Goal: Task Accomplishment & Management: Manage account settings

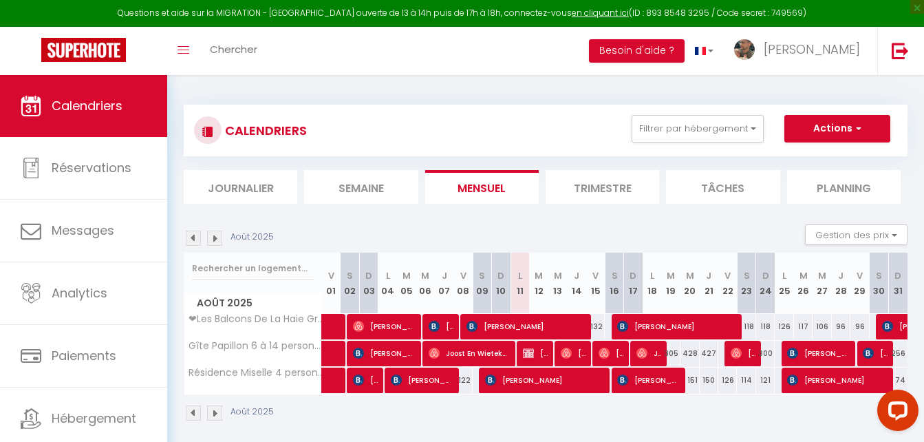
click at [722, 25] on div "Questions et aide sur la MIGRATION - Salle Zoom ouverte de 13 à 14h puis de 17h…" at bounding box center [462, 13] width 924 height 27
click at [600, 8] on link "en cliquant ici" at bounding box center [600, 13] width 57 height 12
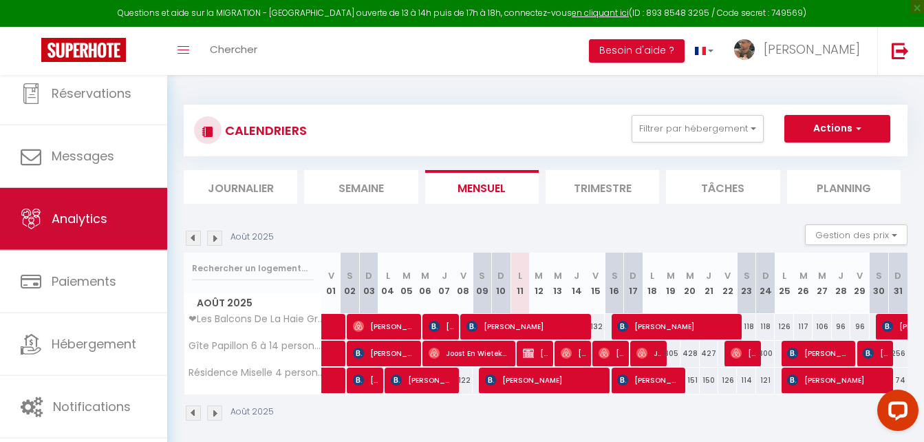
scroll to position [41, 0]
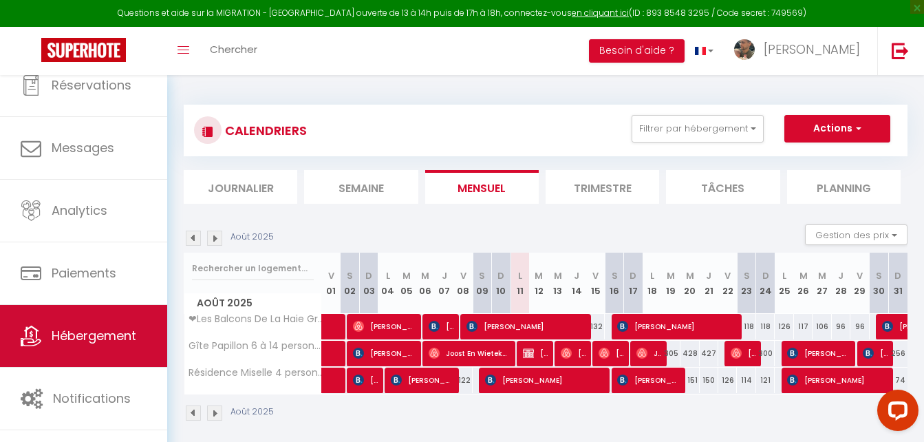
click at [114, 336] on span "Hébergement" at bounding box center [94, 335] width 85 height 17
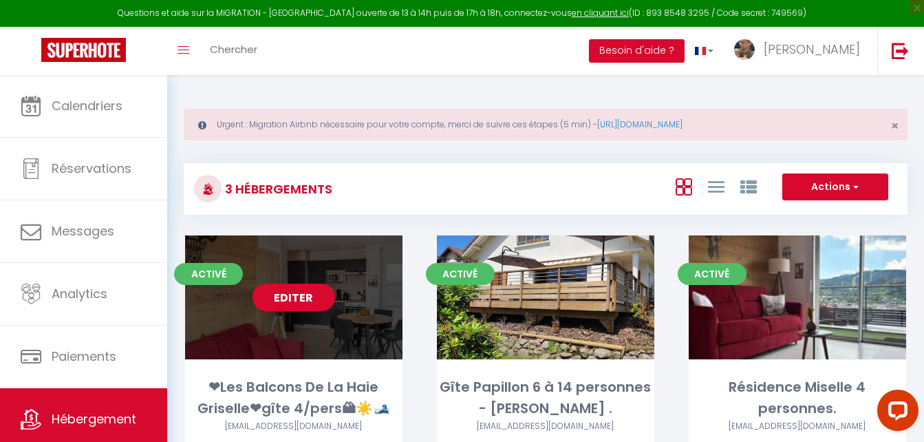
click at [300, 304] on link "Editer" at bounding box center [293, 297] width 83 height 28
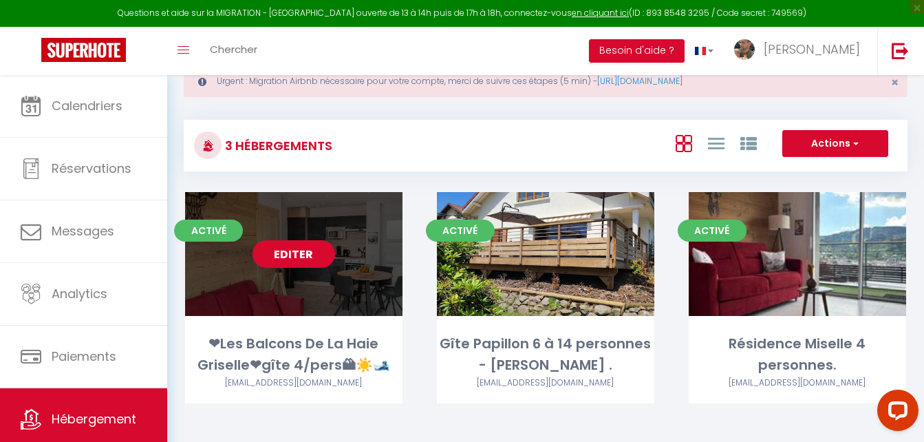
scroll to position [44, 0]
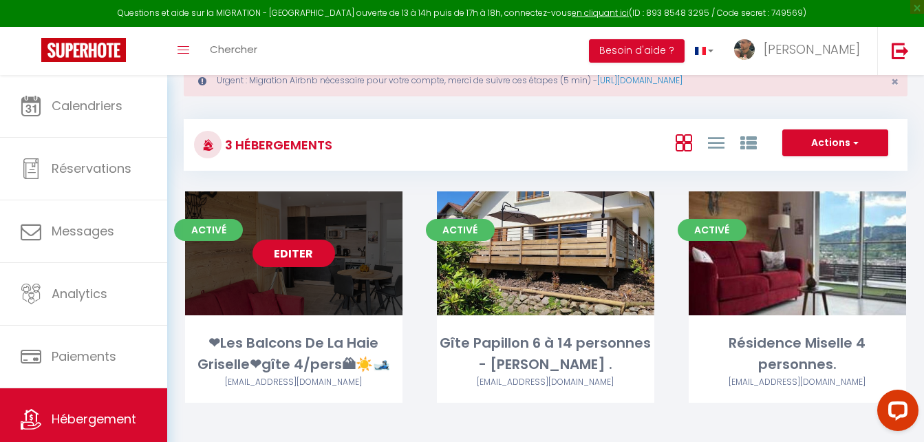
click at [310, 252] on link "Editer" at bounding box center [293, 253] width 83 height 28
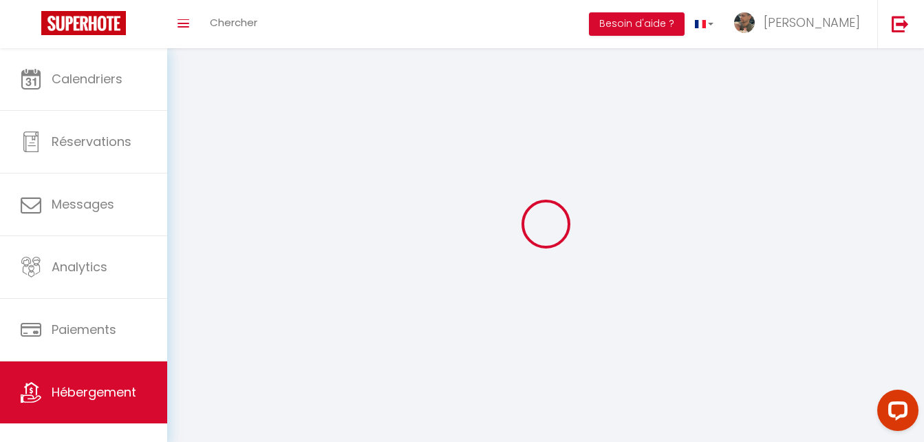
select select "1"
select select
select select "28"
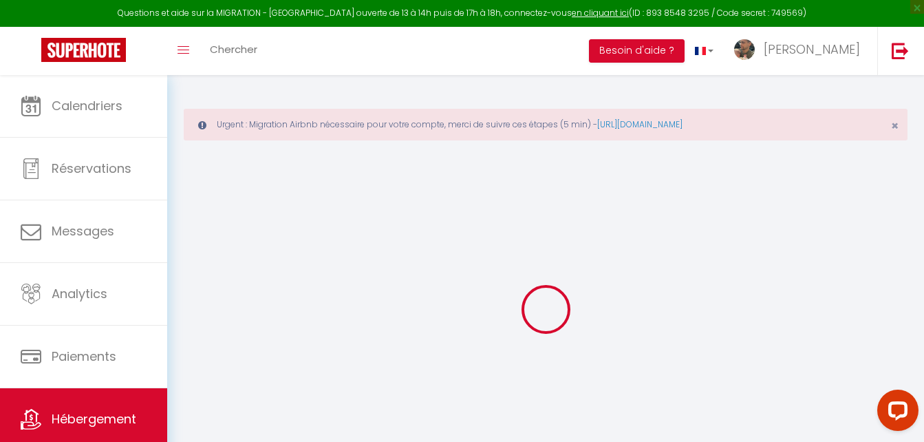
select select
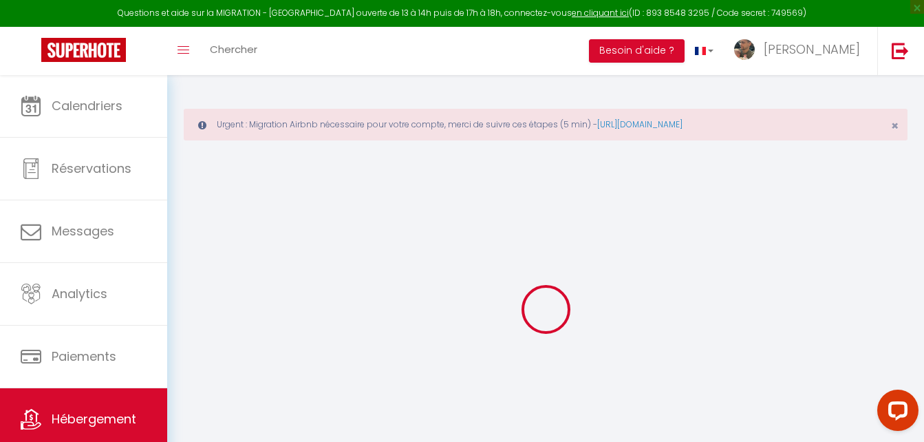
select select
checkbox input "false"
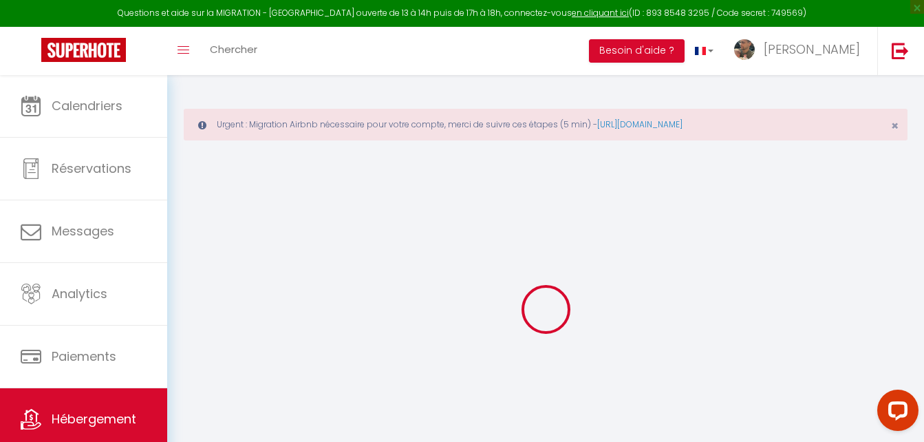
select select
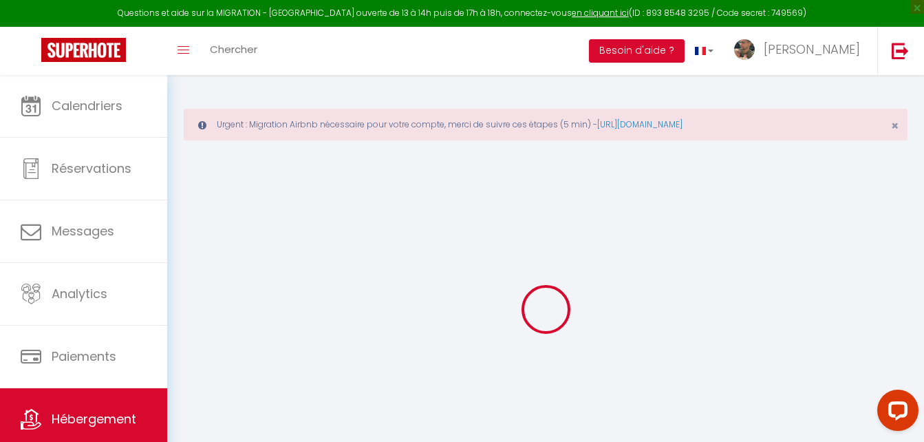
select select
checkbox input "false"
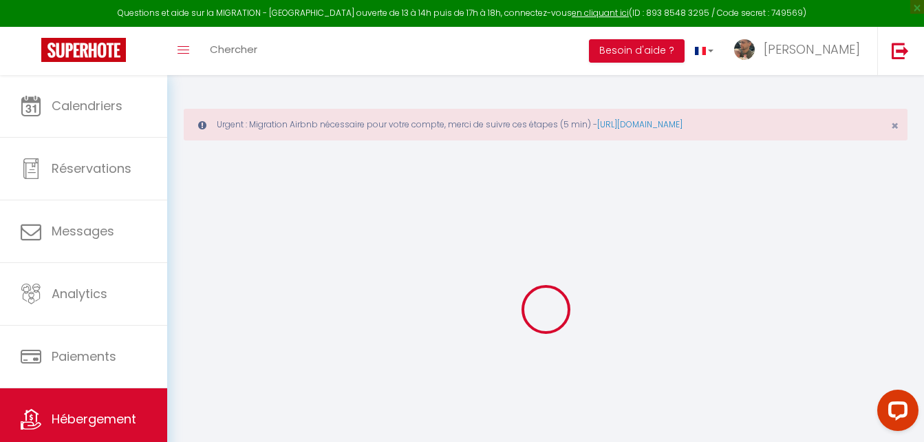
checkbox input "false"
select select
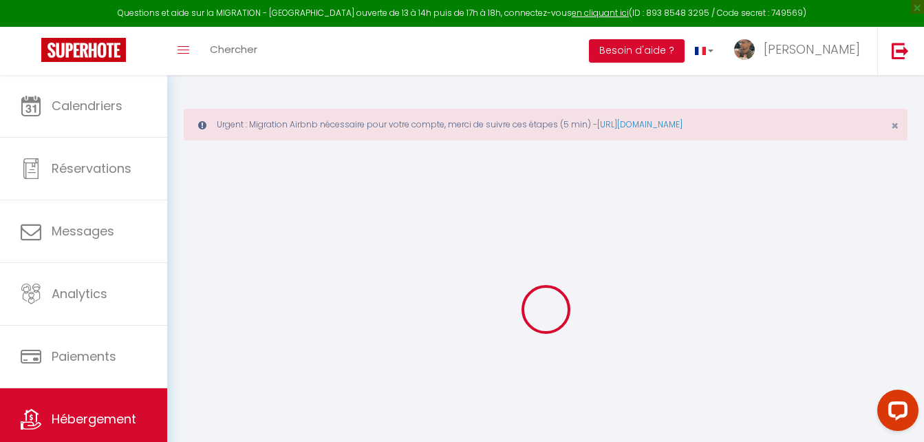
select select
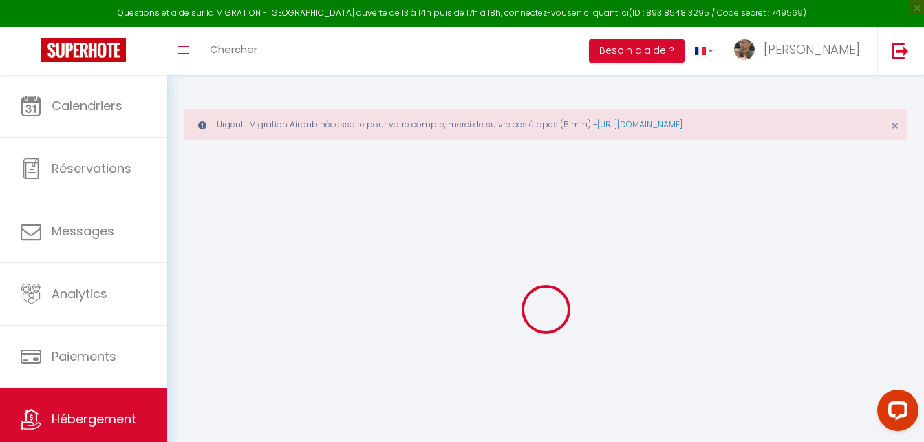
checkbox input "false"
select select
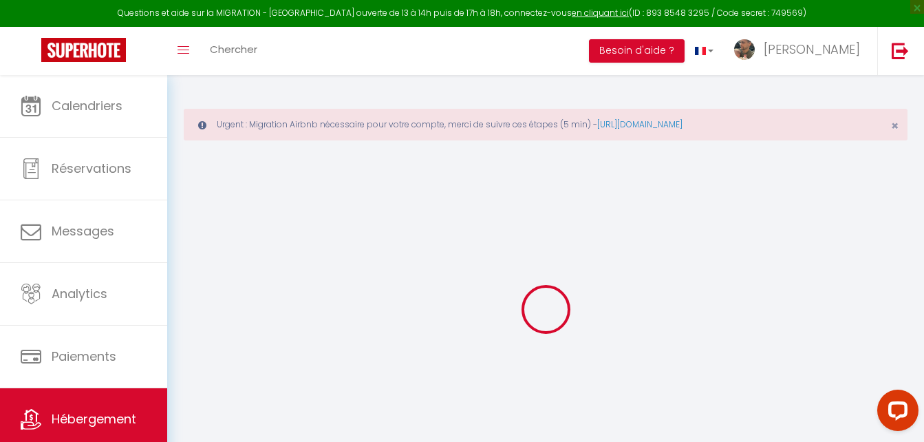
select select
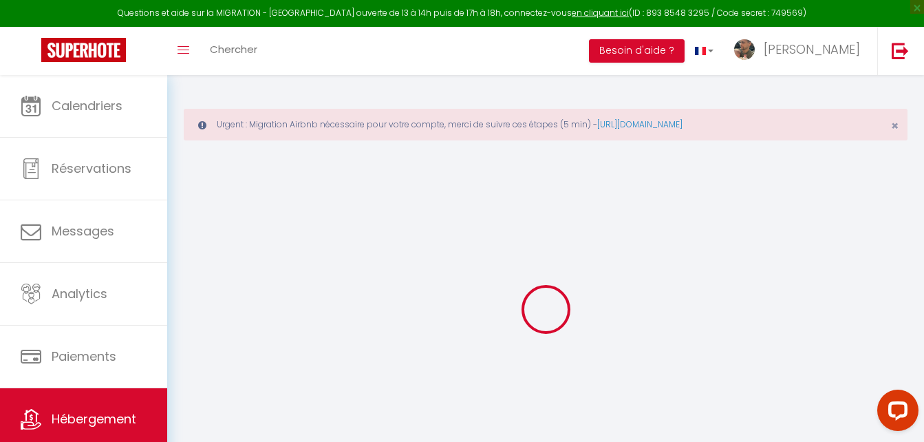
select select
checkbox input "false"
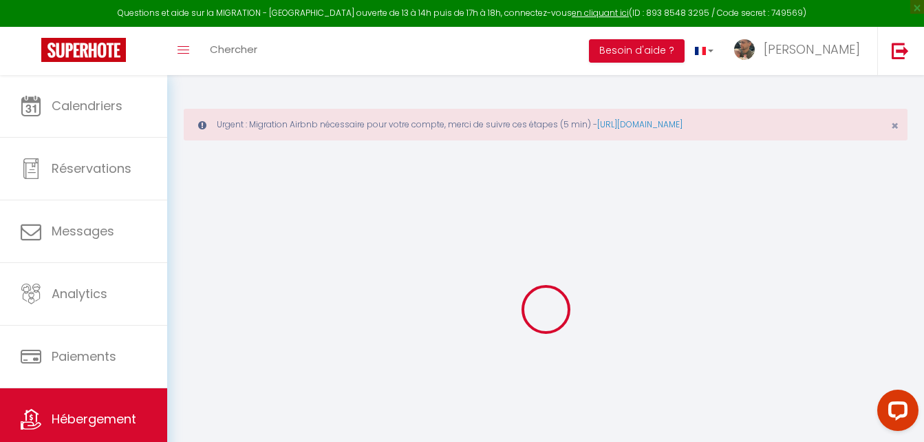
checkbox input "false"
select select
type input "❤Les Balcons De La Haie Griselle❤gîte 4/pers🏔☀️🎿"
type input "[PERSON_NAME]"
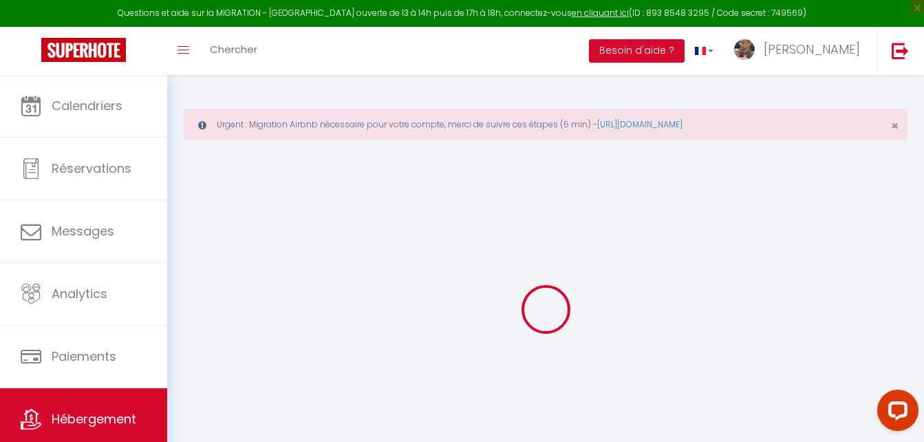
type input "[DEMOGRAPHIC_DATA][PERSON_NAME]"
type input "[STREET_ADDRESS][PERSON_NAME]"
type input "54000"
type input "Nancy"
type input "70"
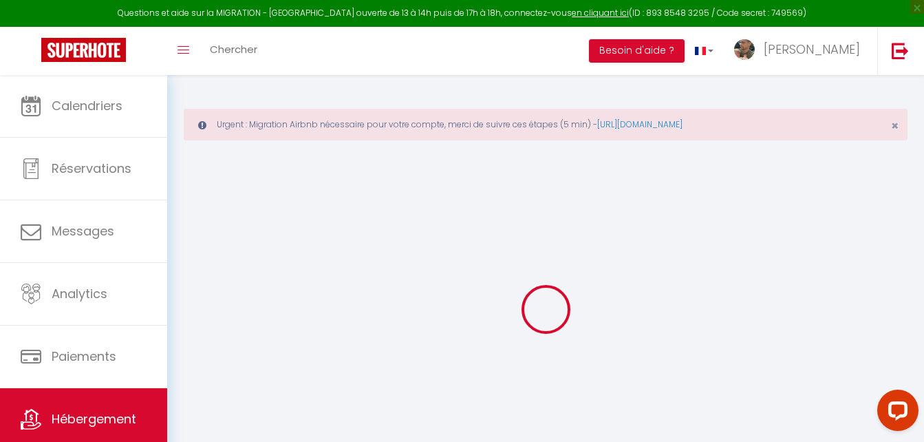
type input "10"
type input "35"
type input "1.30"
type input "300"
select select
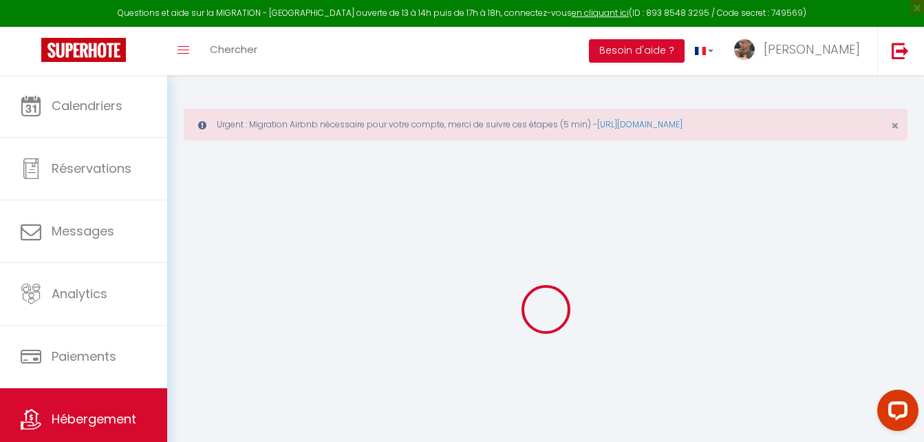
select select
type input "18b chemin du dessus de la haie griselle"
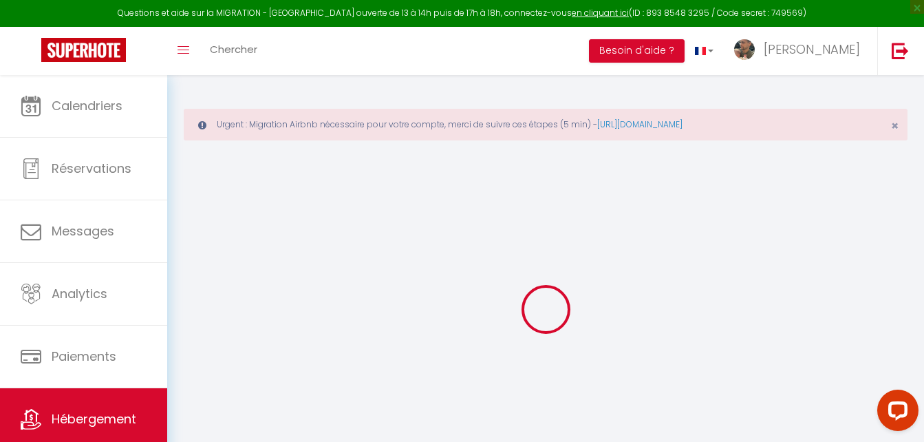
type input "88400"
type input "Gérardmer"
type input "[EMAIL_ADDRESS][DOMAIN_NAME]"
select select "14616"
checkbox input "false"
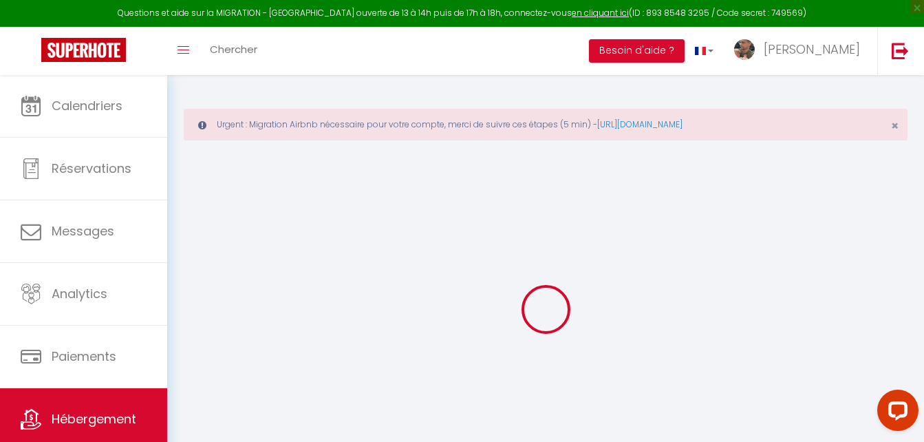
checkbox input "false"
type input "0"
type input "35"
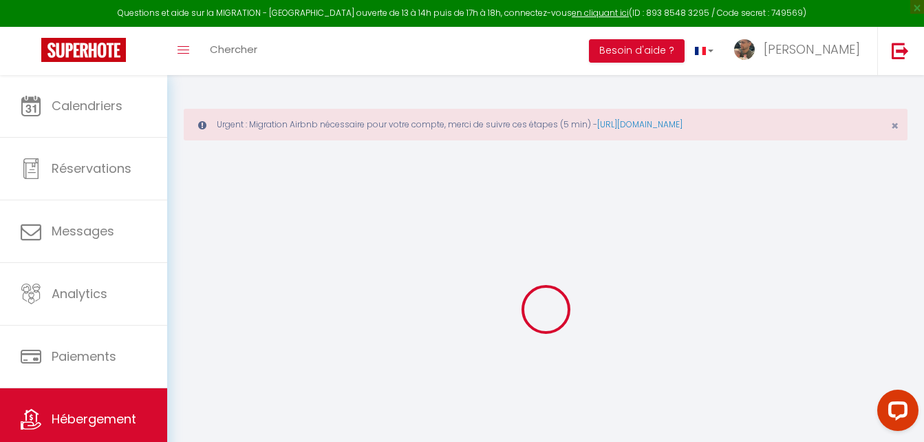
type input "0"
select select "46557"
select select
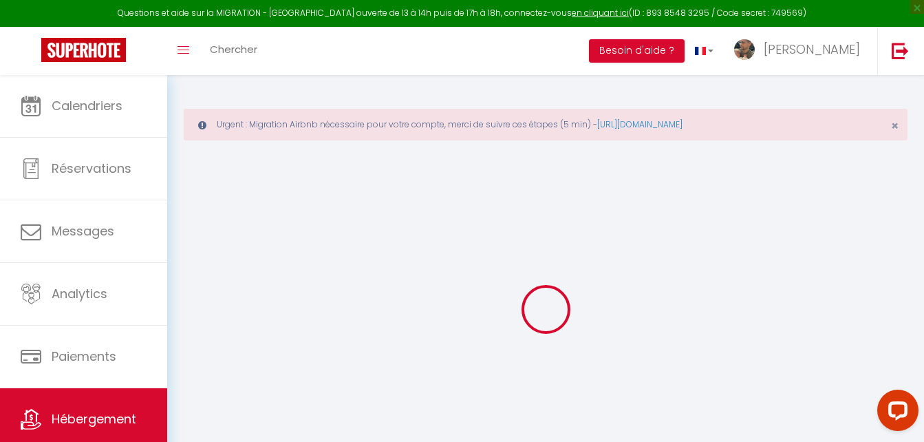
select select
checkbox input "false"
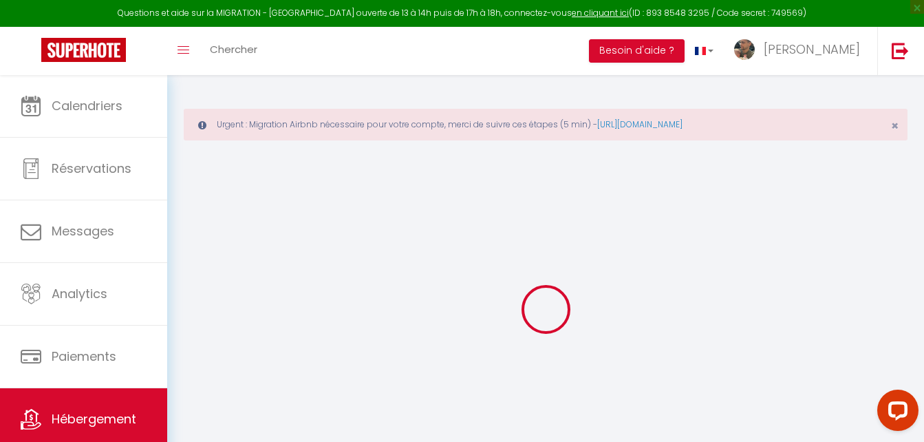
checkbox input "false"
select select
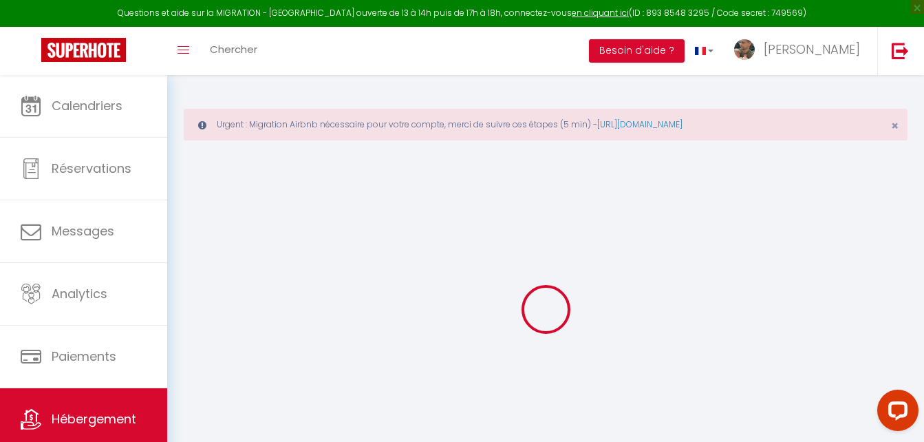
select select
checkbox input "false"
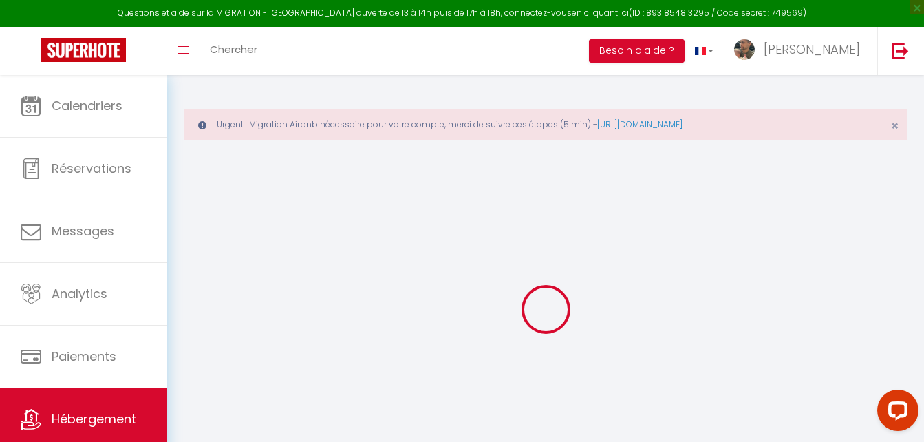
checkbox input "false"
select select
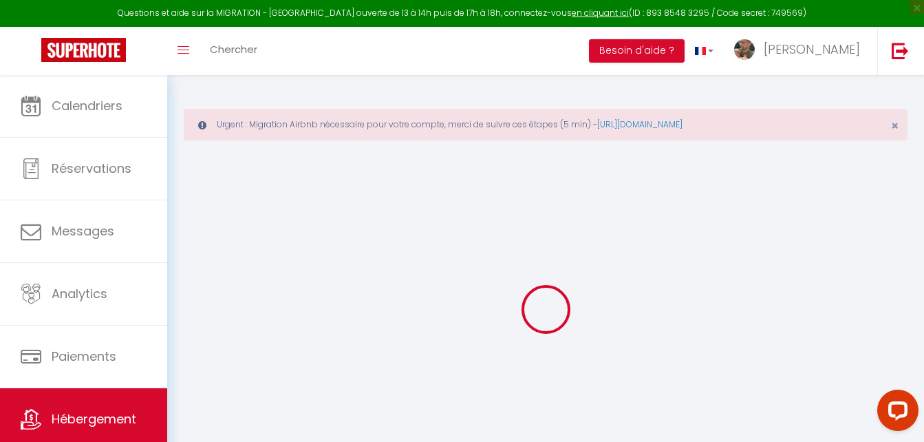
select select
checkbox input "false"
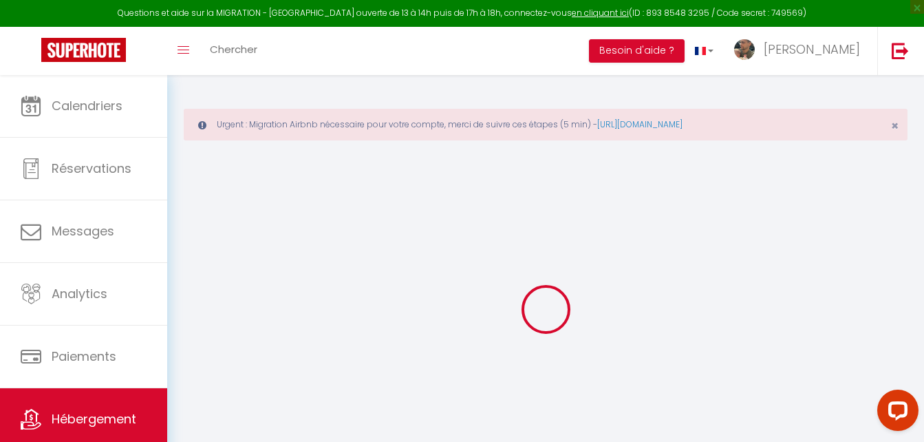
checkbox input "false"
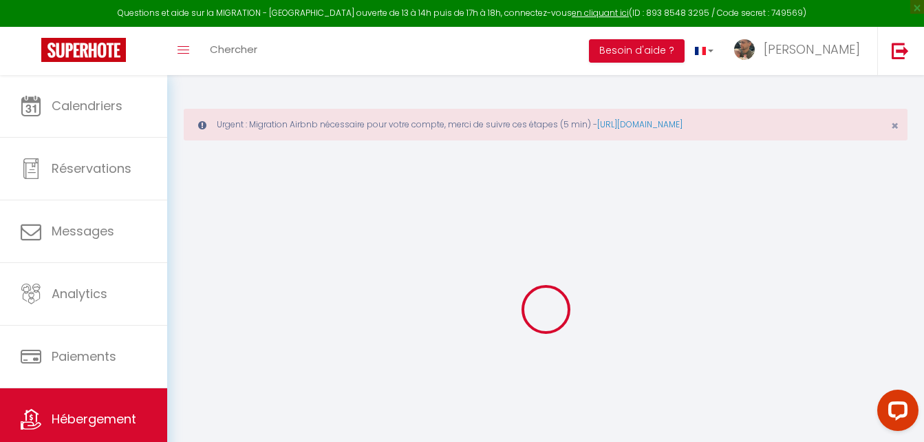
select select "15:00"
select select
select select "10:00"
select select "30"
select select "120"
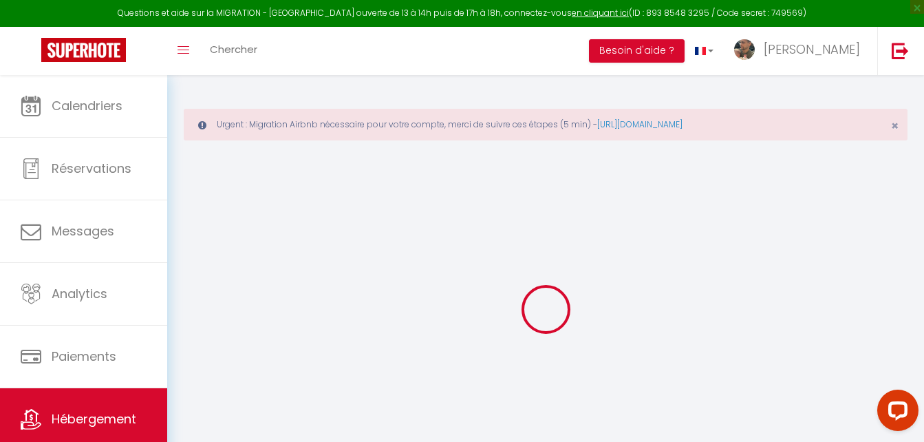
select select
checkbox input "false"
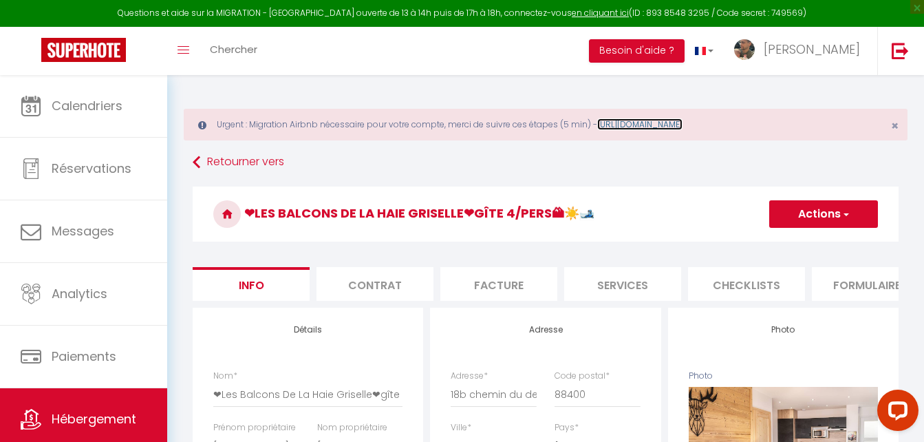
click at [682, 124] on link "[URL][DOMAIN_NAME]" at bounding box center [639, 124] width 85 height 12
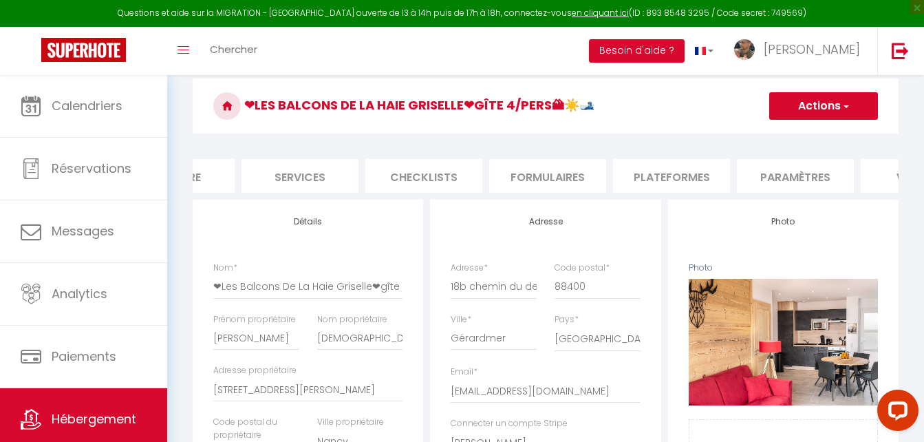
scroll to position [0, 323]
click at [683, 173] on li "Plateformes" at bounding box center [670, 176] width 117 height 34
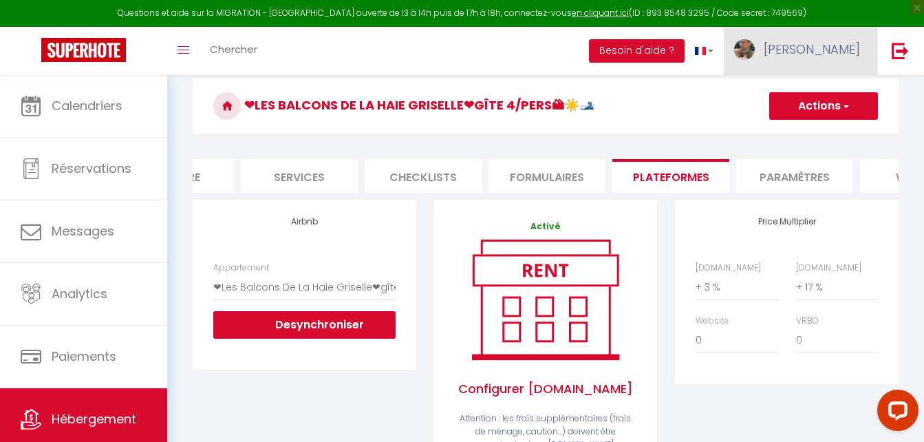
click at [837, 44] on link "[PERSON_NAME]" at bounding box center [800, 51] width 153 height 48
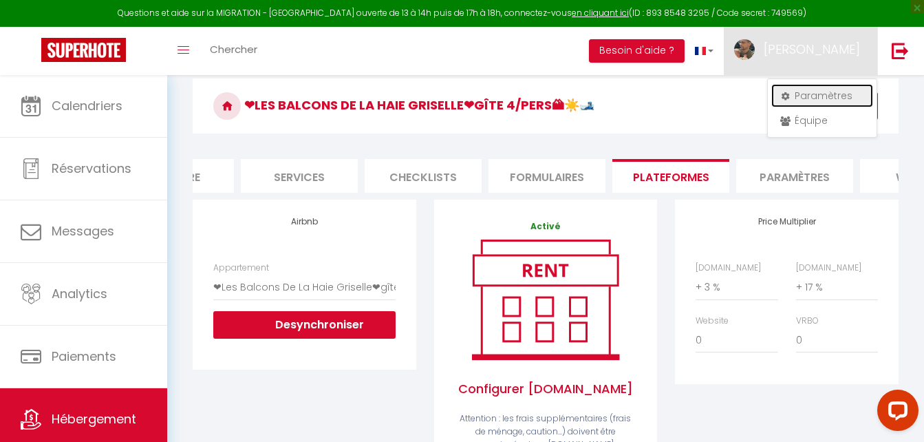
click at [836, 100] on link "Paramètres" at bounding box center [822, 95] width 102 height 23
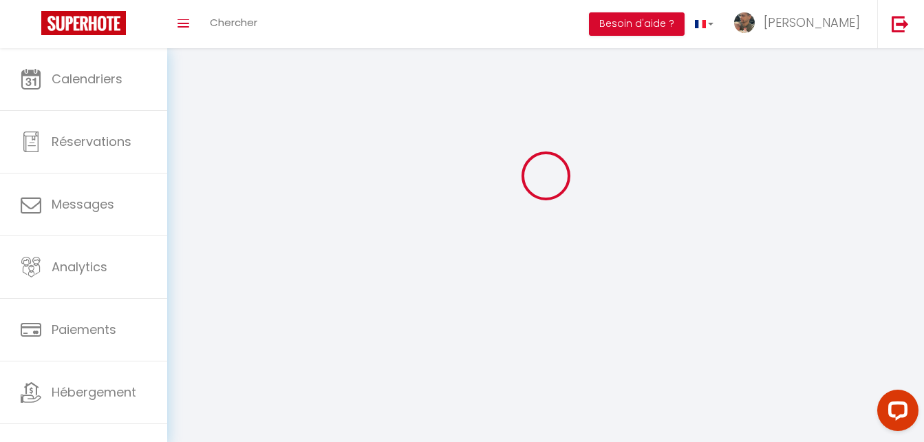
type input "[PERSON_NAME]"
type input "[DEMOGRAPHIC_DATA]"
type input "0627991549"
type input "[STREET_ADDRESS][PERSON_NAME]"
type input "54000"
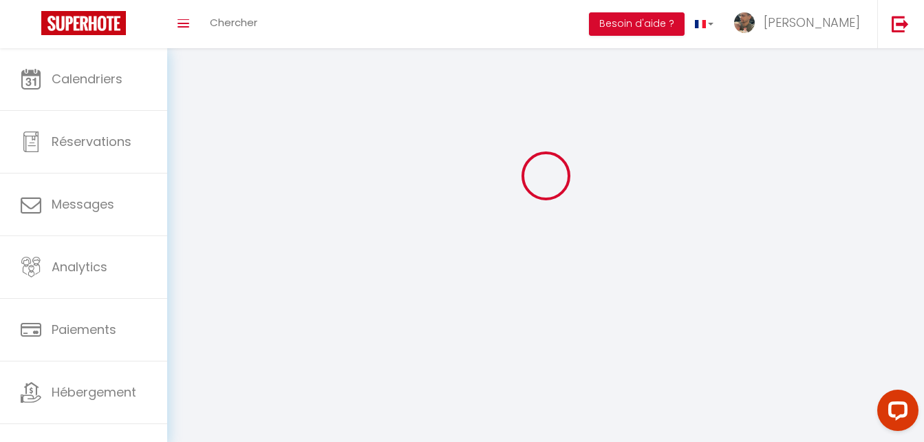
type input "Nancy"
type input "lTUUHlx8sMt9WMTdusvOizKmK"
type input "wEBTkvqSfuFzIwB3FP3LNVpTJ"
select select "28"
select select "fr"
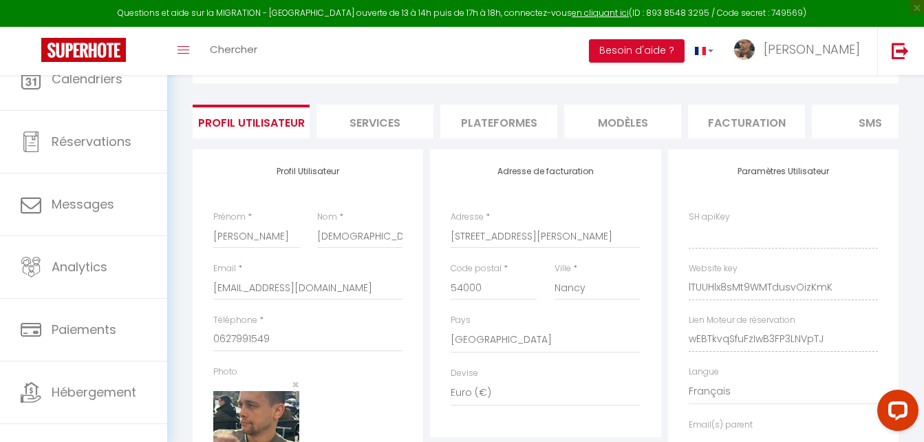
type input "lTUUHlx8sMt9WMTdusvOizKmK"
type input "wEBTkvqSfuFzIwB3FP3LNVpTJ"
type input "[URL][DOMAIN_NAME]"
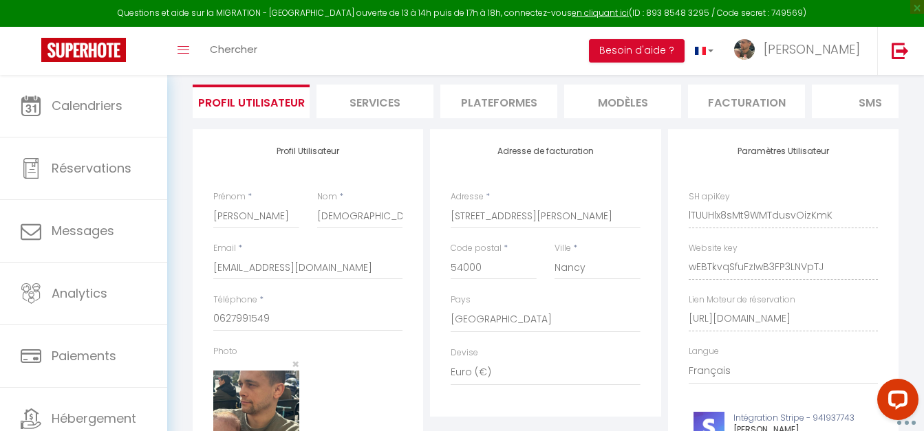
click at [513, 104] on li "Plateformes" at bounding box center [498, 102] width 117 height 34
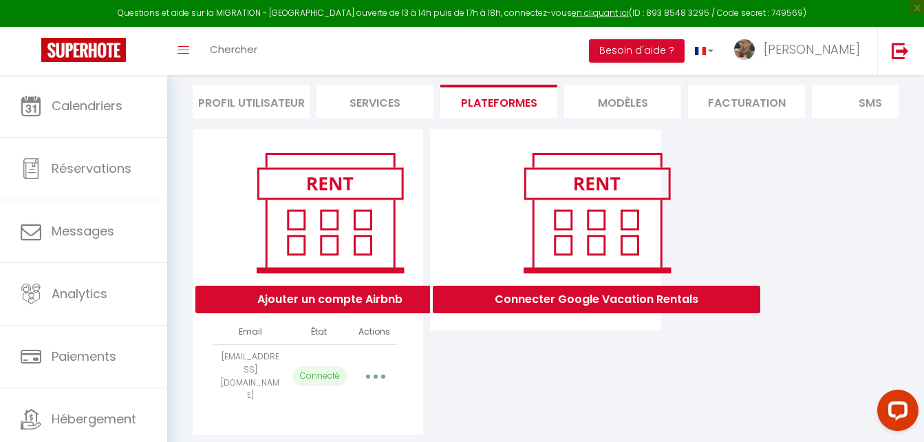
click at [380, 378] on button "button" at bounding box center [375, 376] width 39 height 22
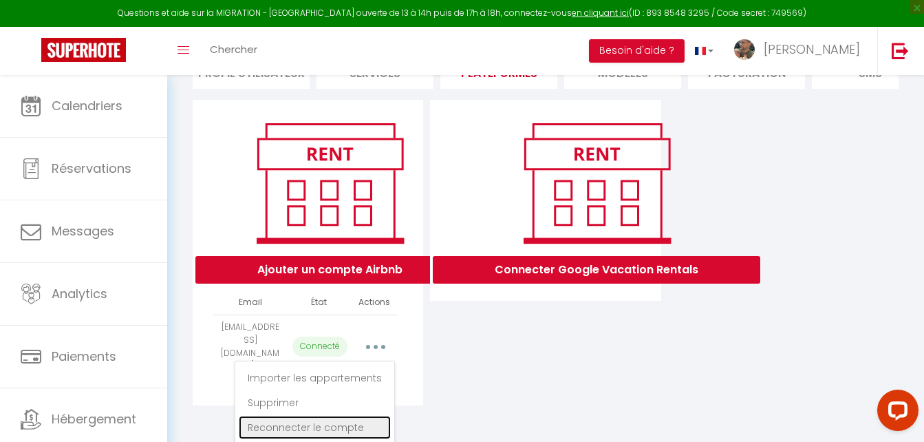
click at [347, 428] on link "Reconnecter le compte" at bounding box center [315, 426] width 152 height 23
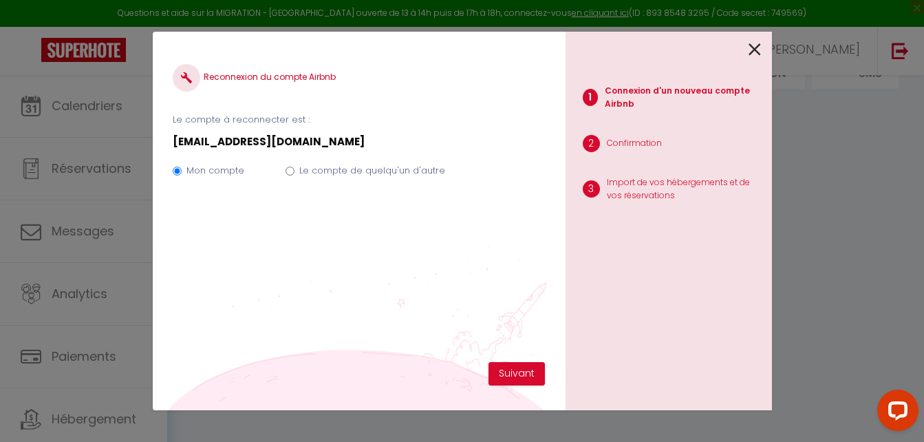
scroll to position [111, 0]
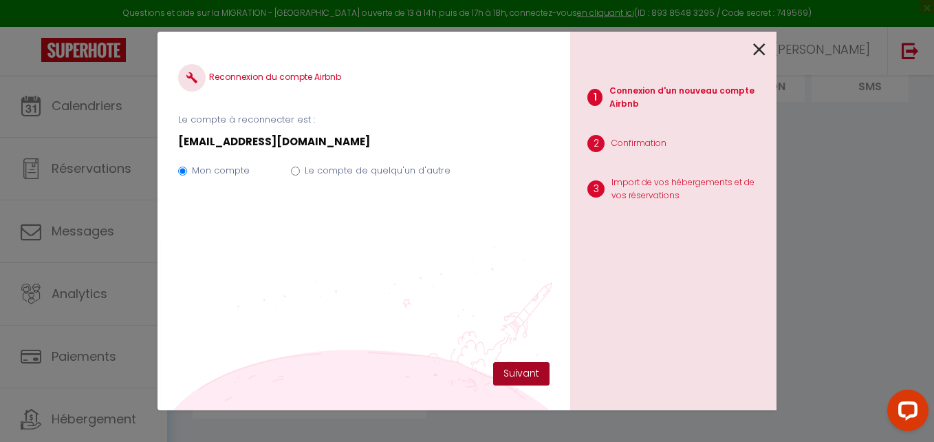
click at [520, 375] on button "Suivant" at bounding box center [521, 373] width 56 height 23
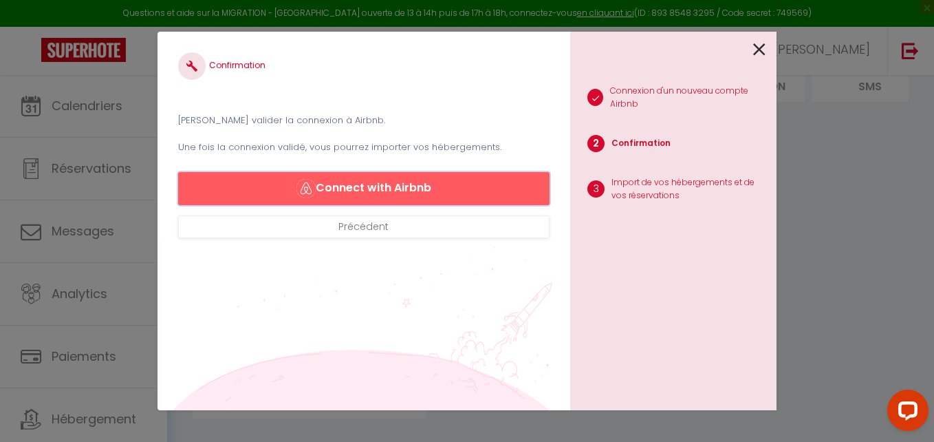
click at [342, 191] on button "Connect with Airbnb" at bounding box center [363, 188] width 371 height 33
click at [402, 188] on button "Connect with Airbnb" at bounding box center [363, 188] width 371 height 33
click at [758, 47] on icon at bounding box center [759, 49] width 12 height 21
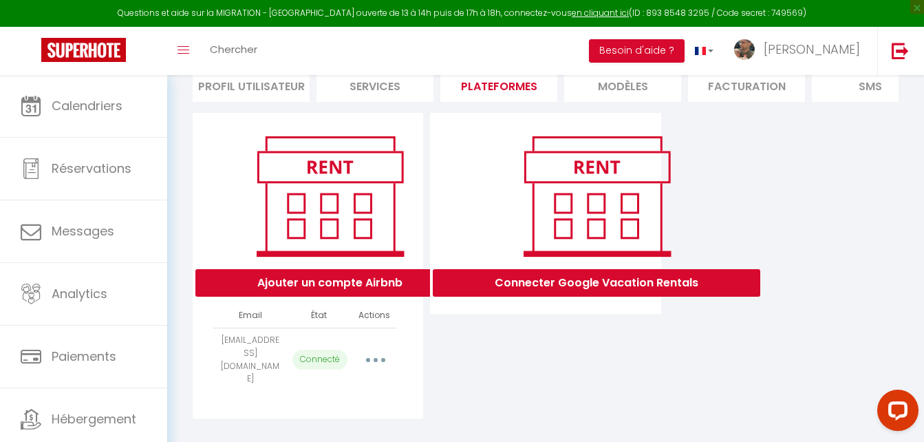
click at [378, 355] on button "button" at bounding box center [375, 360] width 39 height 22
click at [351, 435] on link "Reconnecter le compte" at bounding box center [315, 439] width 152 height 23
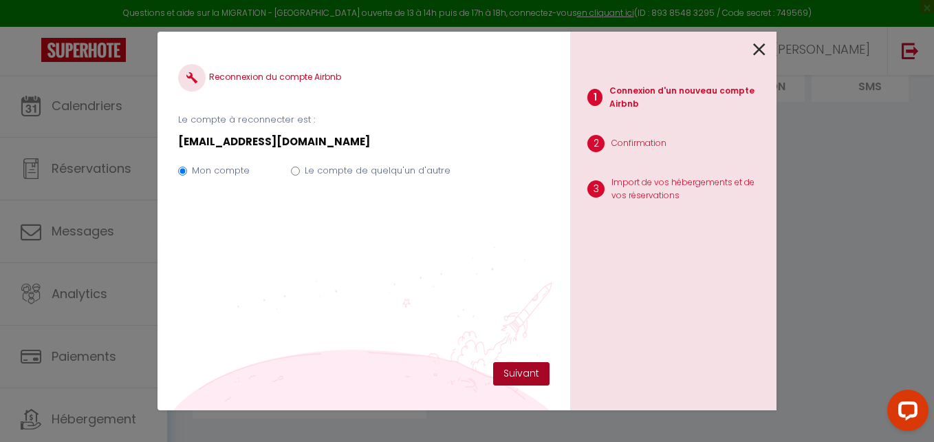
click at [528, 375] on button "Suivant" at bounding box center [521, 373] width 56 height 23
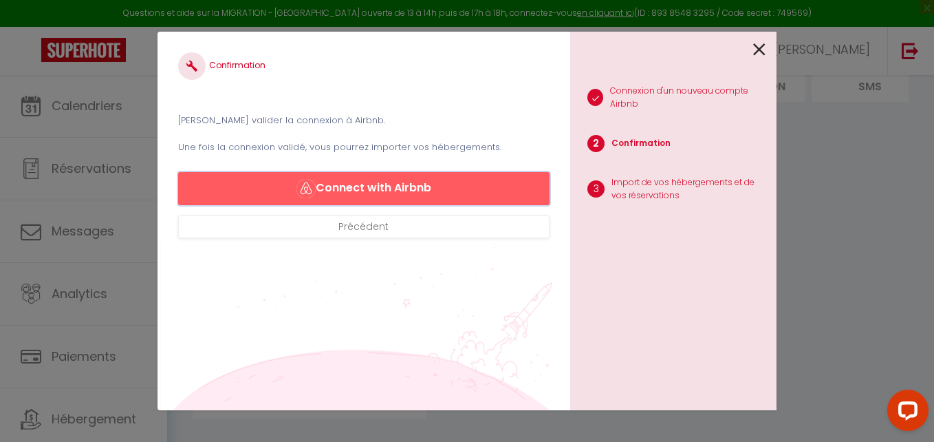
click at [444, 193] on button "Connect with Airbnb" at bounding box center [363, 188] width 371 height 33
click at [763, 54] on icon at bounding box center [759, 49] width 12 height 21
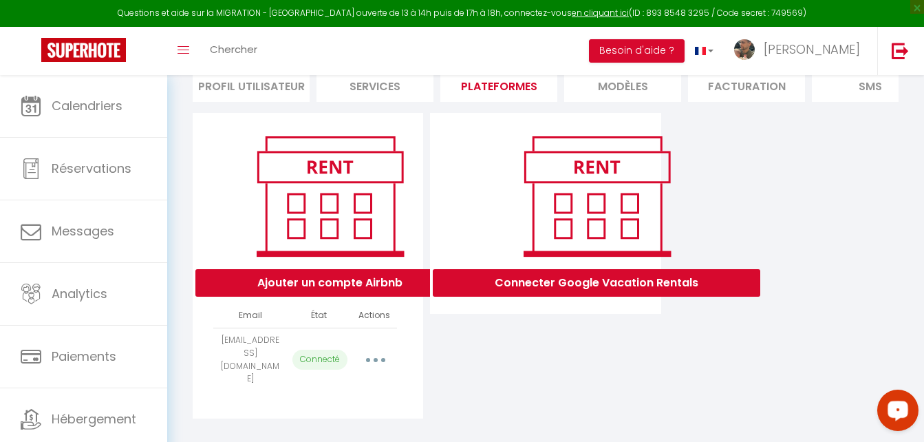
click at [906, 409] on div "Open LiveChat chat widget" at bounding box center [897, 409] width 23 height 23
click at [385, 353] on button "button" at bounding box center [375, 360] width 39 height 22
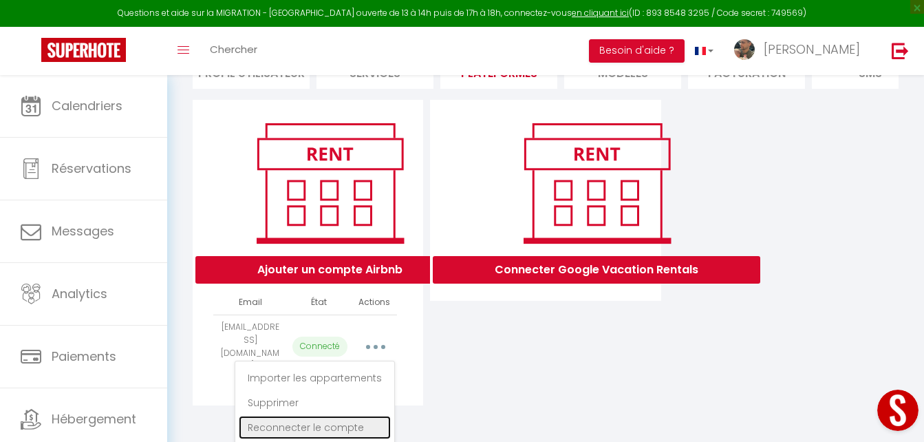
click at [329, 422] on link "Reconnecter le compte" at bounding box center [315, 426] width 152 height 23
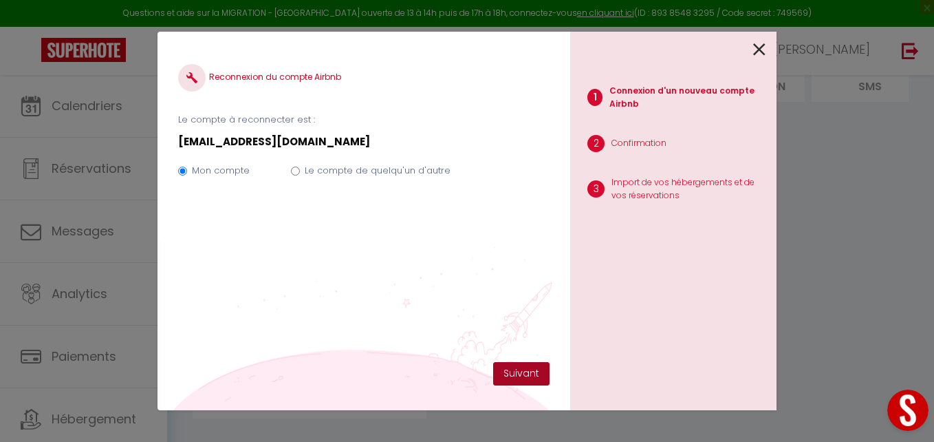
click at [538, 379] on button "Suivant" at bounding box center [521, 373] width 56 height 23
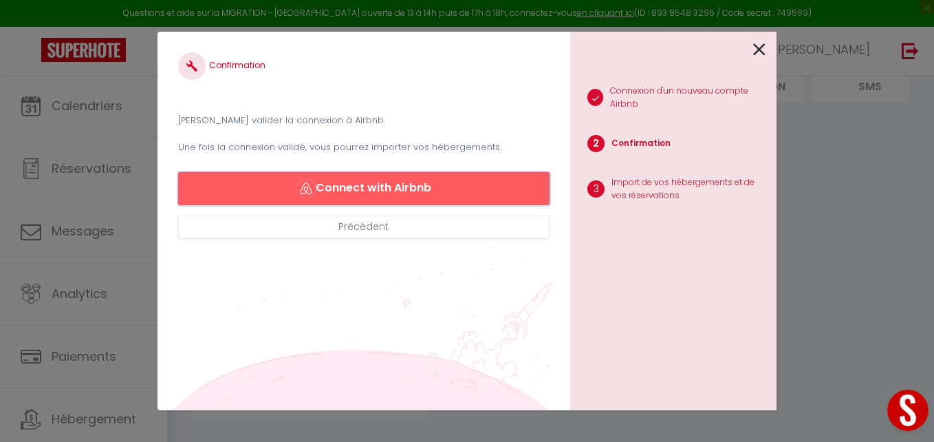
click at [451, 189] on button "Connect with Airbnb" at bounding box center [363, 188] width 371 height 33
click at [757, 46] on icon at bounding box center [759, 49] width 12 height 21
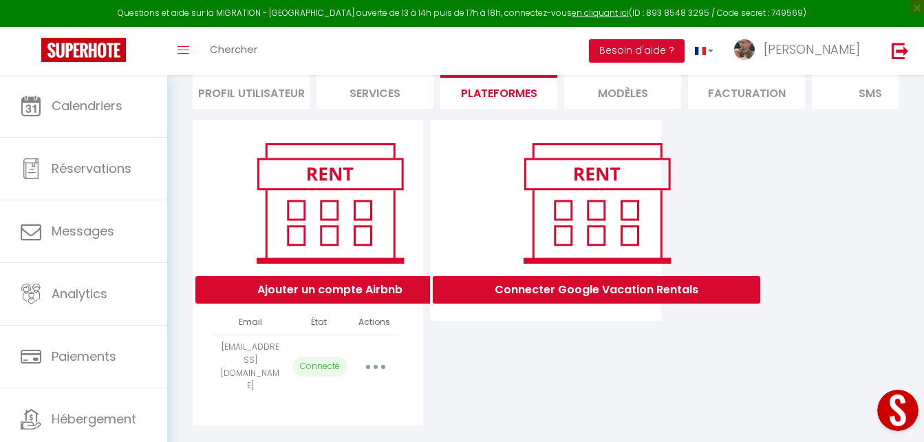
scroll to position [106, 0]
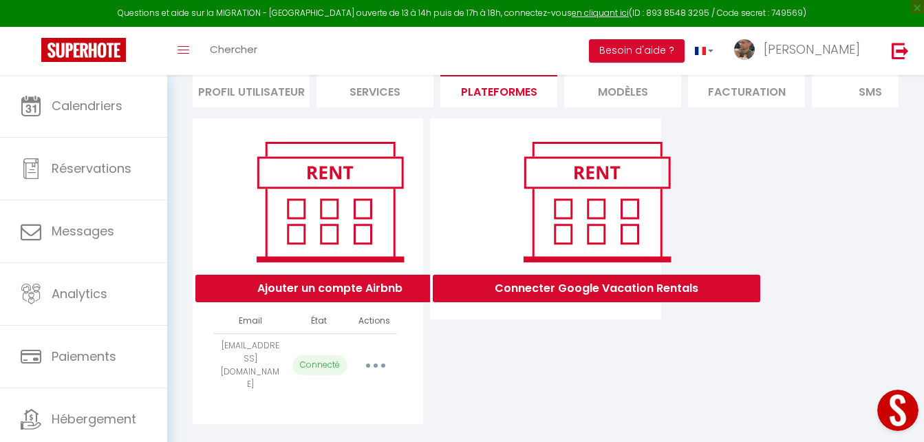
click at [382, 362] on button "button" at bounding box center [375, 365] width 39 height 22
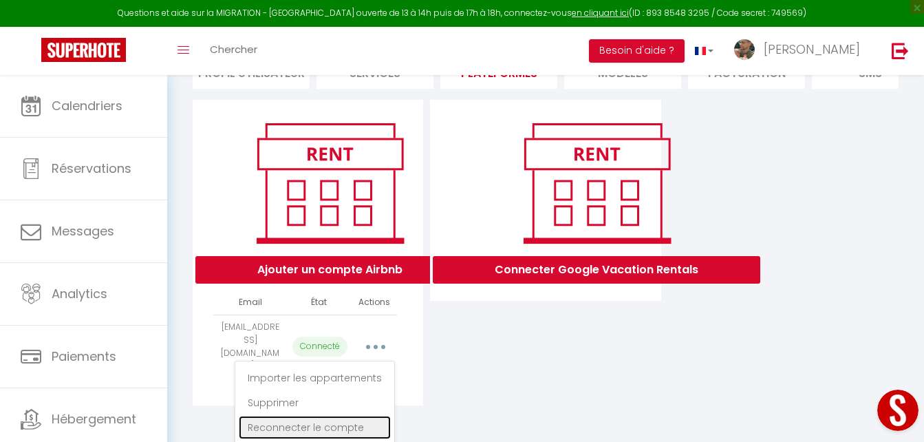
click at [332, 420] on link "Reconnecter le compte" at bounding box center [315, 426] width 152 height 23
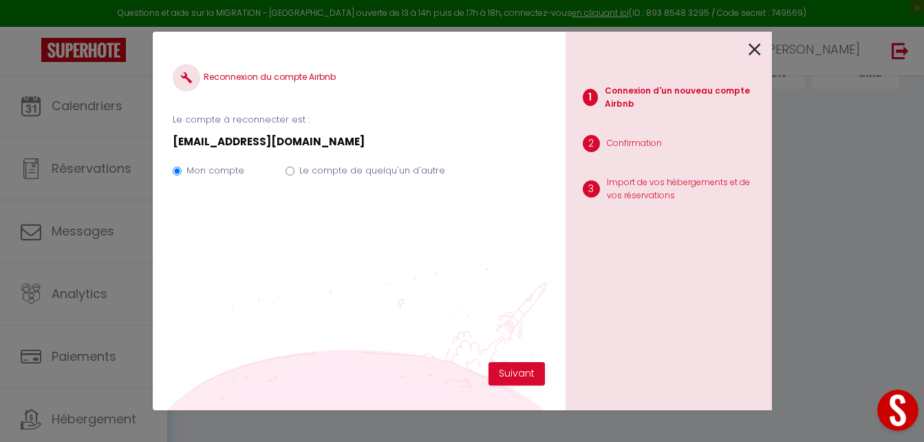
scroll to position [111, 0]
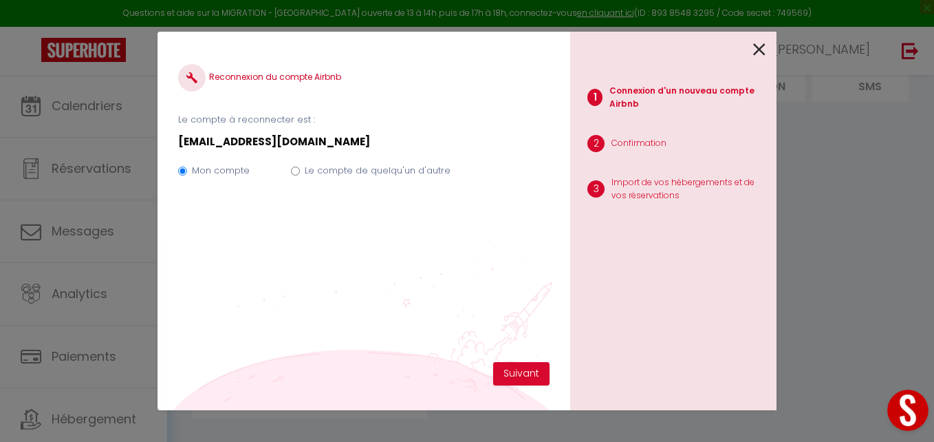
drag, startPoint x: 510, startPoint y: 373, endPoint x: 473, endPoint y: 356, distance: 40.6
click at [473, 356] on div "Reconnexion du compte Airbnb Le compte à reconnecter est : [EMAIL_ADDRESS][DOMA…" at bounding box center [363, 207] width 371 height 310
click at [523, 376] on button "Suivant" at bounding box center [521, 373] width 56 height 23
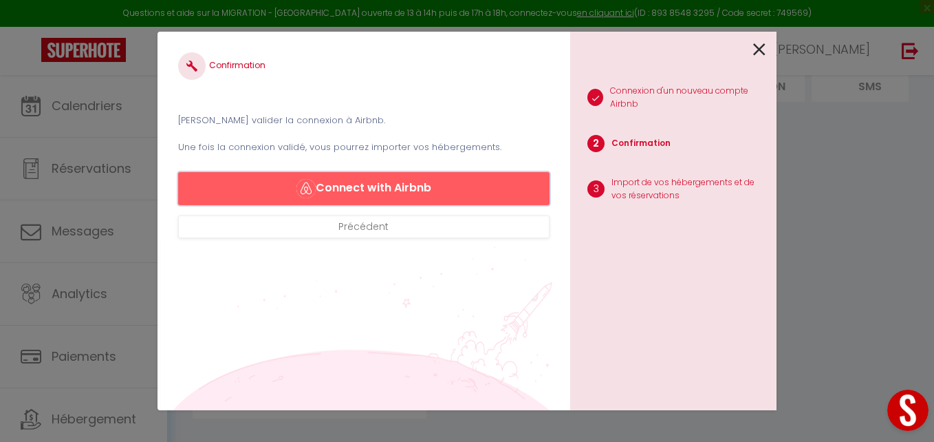
click at [407, 175] on button "Connect with Airbnb" at bounding box center [363, 188] width 371 height 33
click at [757, 41] on icon at bounding box center [759, 49] width 12 height 21
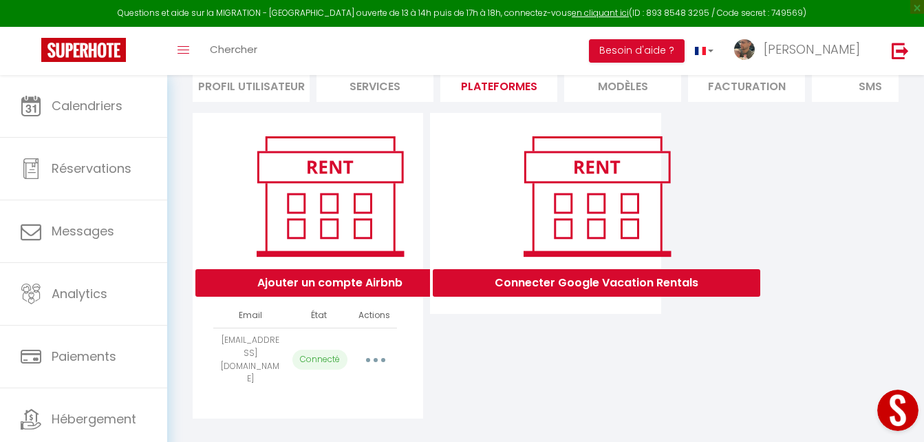
click at [377, 359] on button "button" at bounding box center [375, 360] width 39 height 22
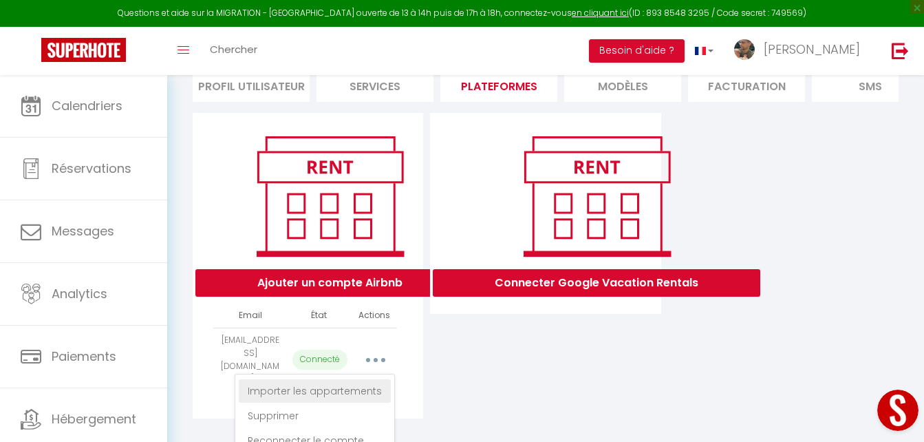
scroll to position [124, 0]
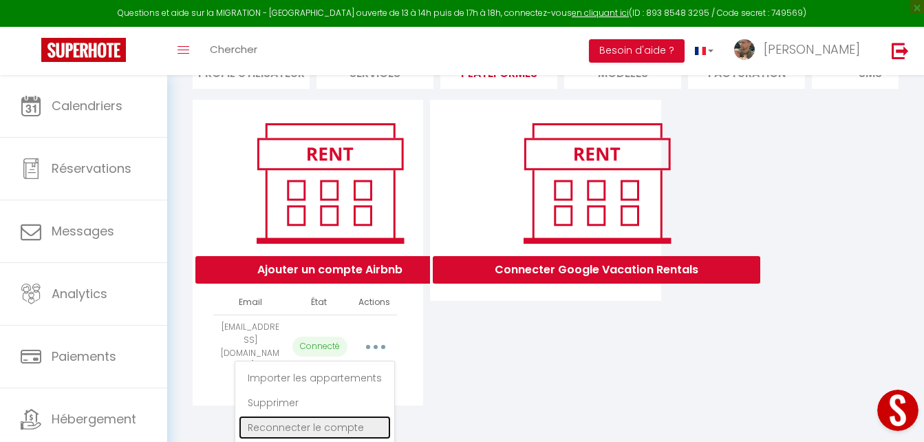
click at [349, 417] on link "Reconnecter le compte" at bounding box center [315, 426] width 152 height 23
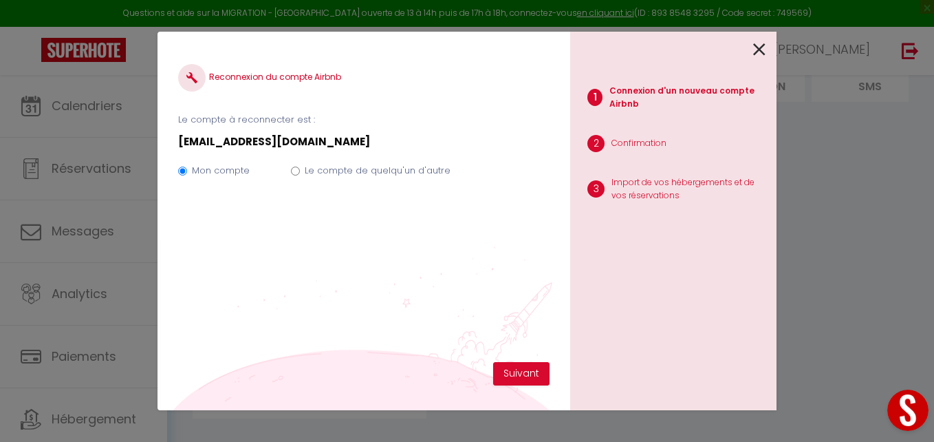
click at [296, 169] on input "Le compte de quelqu'un d'autre" at bounding box center [295, 170] width 9 height 9
radio input "true"
radio input "false"
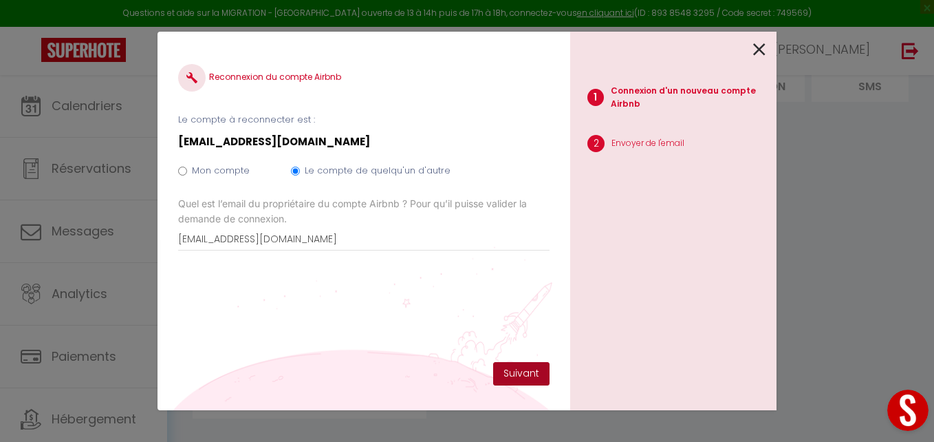
click at [536, 380] on button "Suivant" at bounding box center [521, 373] width 56 height 23
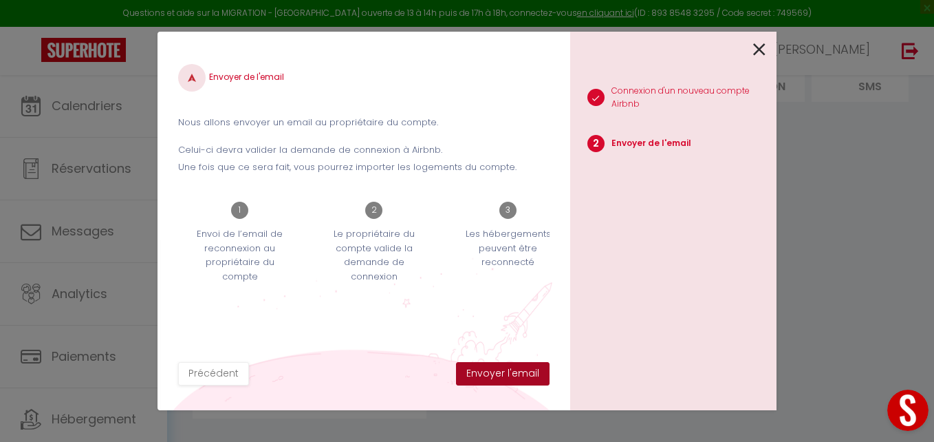
click at [536, 380] on button "Envoyer l'email" at bounding box center [503, 373] width 94 height 23
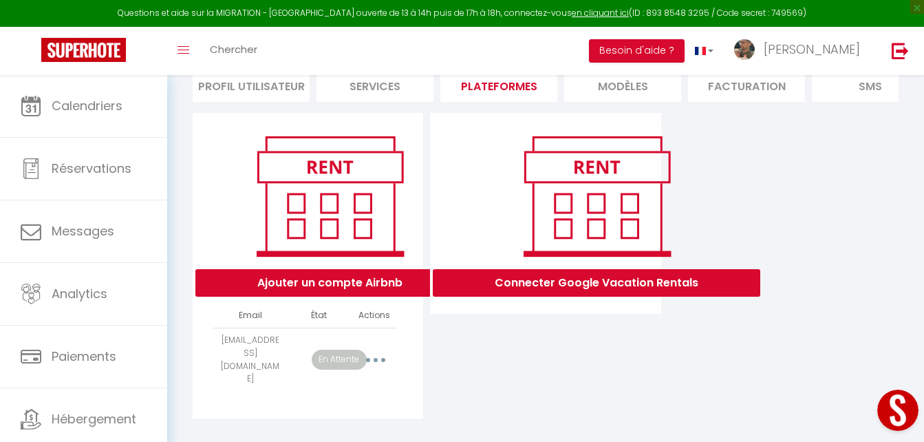
click at [376, 353] on button "button" at bounding box center [375, 360] width 39 height 22
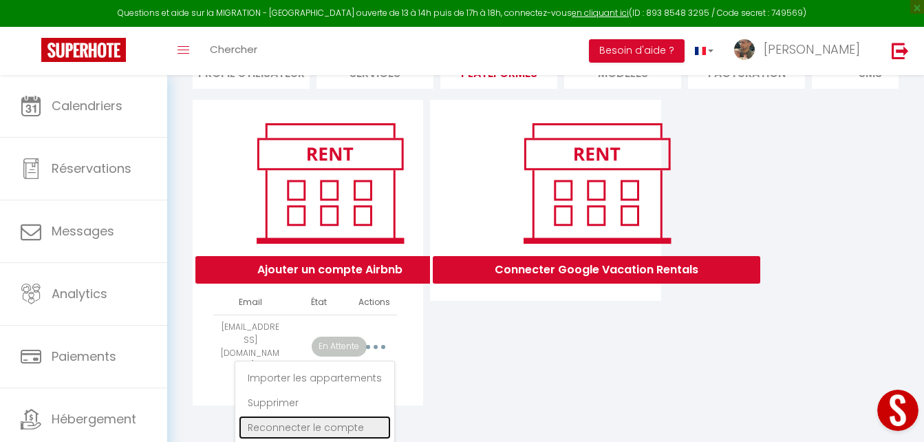
click at [346, 425] on link "Reconnecter le compte" at bounding box center [315, 426] width 152 height 23
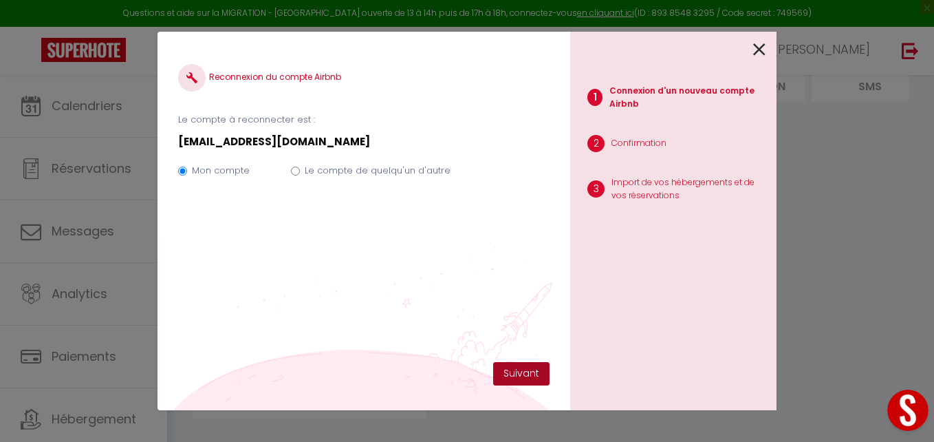
click at [539, 380] on button "Suivant" at bounding box center [521, 373] width 56 height 23
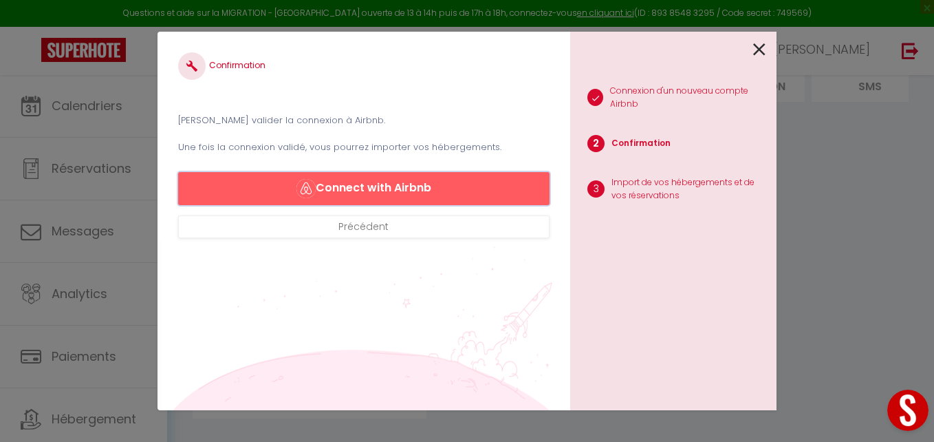
click at [437, 187] on button "Connect with Airbnb" at bounding box center [363, 188] width 371 height 33
click at [760, 41] on icon at bounding box center [759, 49] width 12 height 21
